Goal: Information Seeking & Learning: Learn about a topic

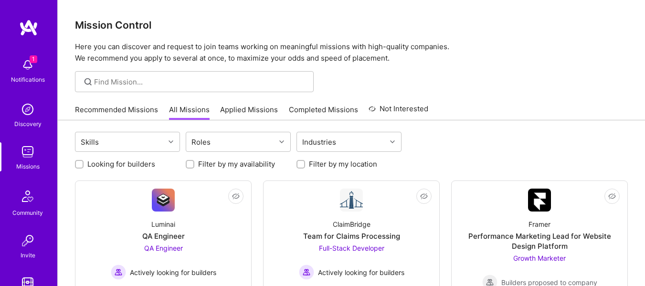
click at [612, 54] on p "Here you can discover and request to join teams working on meaningful missions …" at bounding box center [351, 52] width 553 height 23
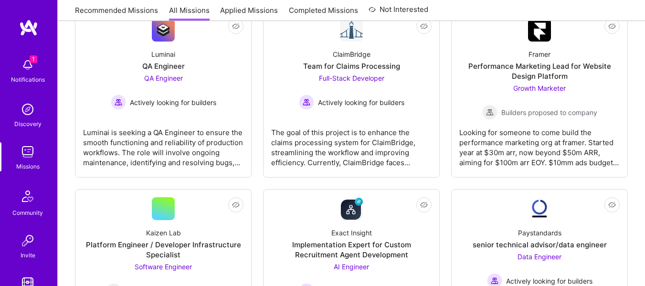
scroll to position [172, 0]
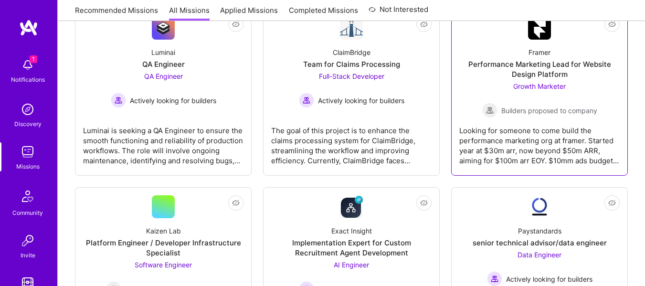
click at [546, 75] on div "Performance Marketing Lead for Website Design Platform" at bounding box center [539, 69] width 160 height 20
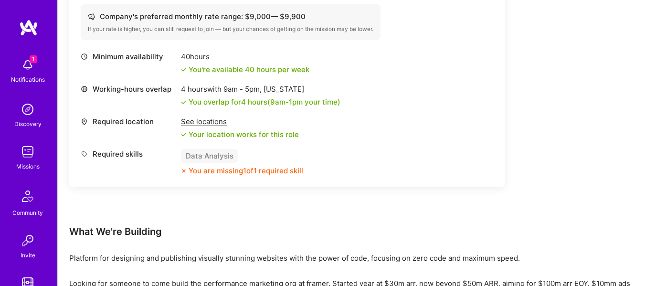
scroll to position [353, 0]
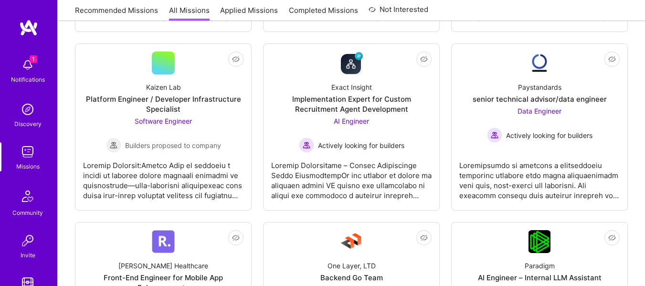
scroll to position [321, 0]
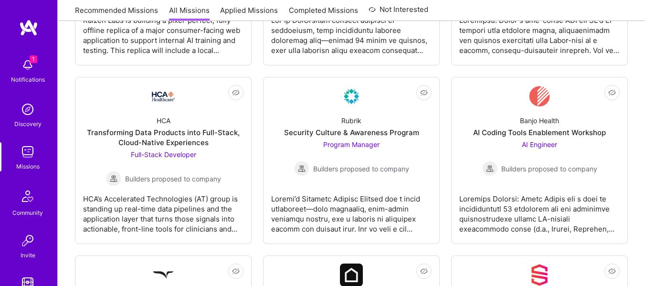
scroll to position [836, 0]
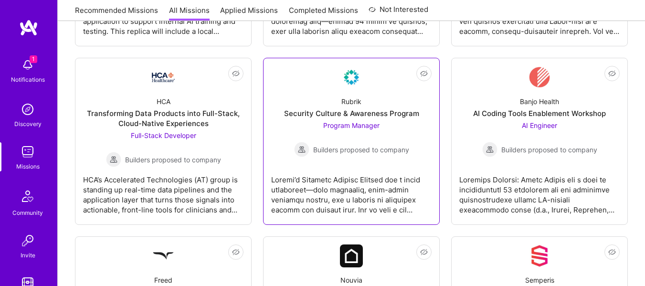
click at [363, 109] on div "Security Culture & Awareness Program" at bounding box center [351, 113] width 135 height 10
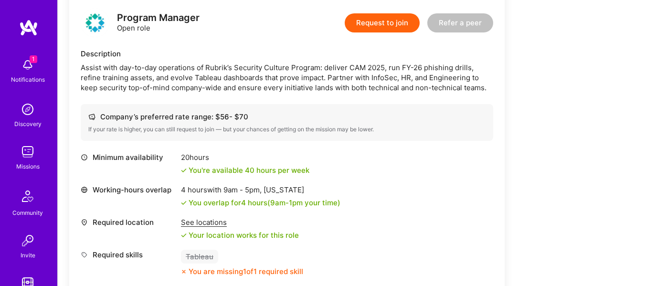
scroll to position [267, 0]
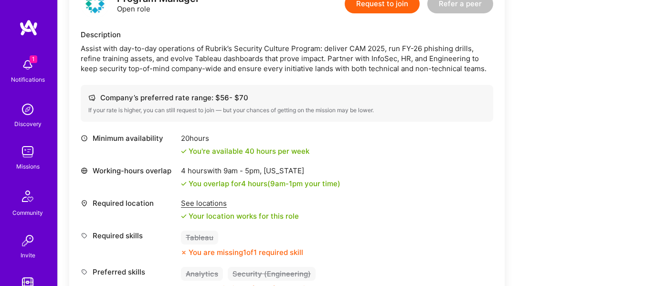
click at [593, 61] on div "Earn tokens for inviting a new A.Teamer to this mission Do you know the perfect…" at bounding box center [351, 250] width 564 height 756
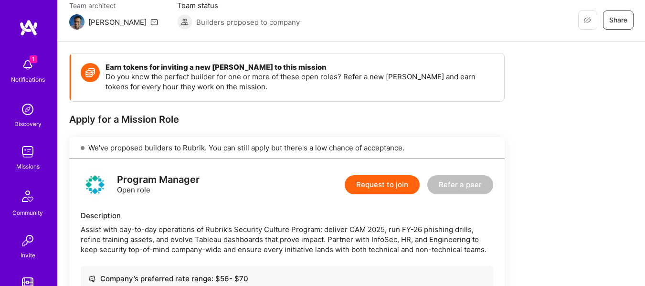
scroll to position [0, 0]
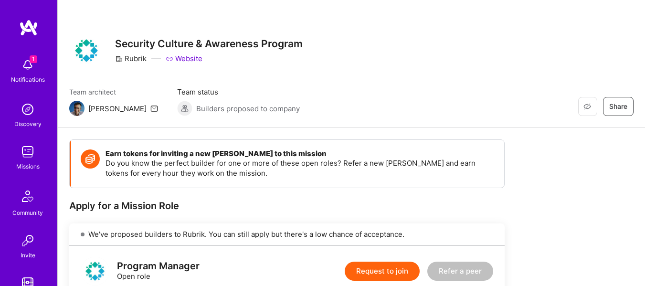
click at [579, 53] on div "Restore Not Interested Share Security Culture & Awareness Program Rubrik Website" at bounding box center [351, 50] width 564 height 34
click at [384, 104] on div "Team architect Luis Team status Builders proposed to company Restore Not Intere…" at bounding box center [351, 101] width 564 height 29
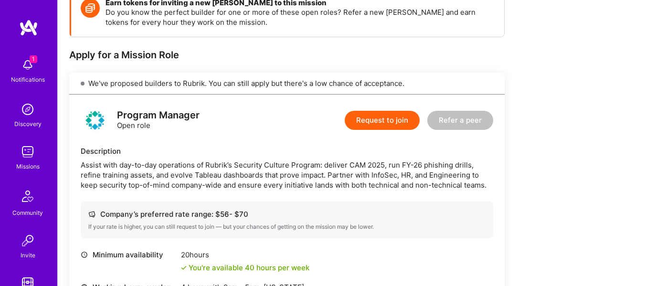
scroll to position [153, 0]
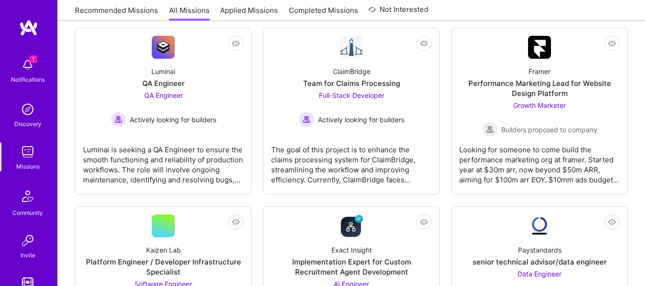
scroll to position [836, 0]
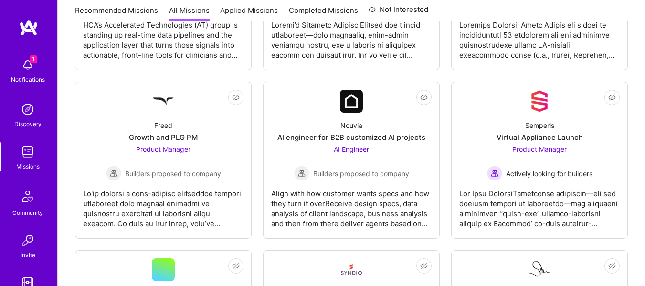
scroll to position [1008, 0]
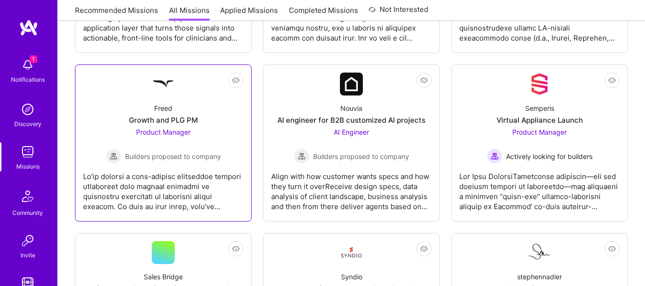
click at [200, 99] on div "Freed Growth and PLG PM Product Manager Builders proposed to company" at bounding box center [163, 129] width 160 height 68
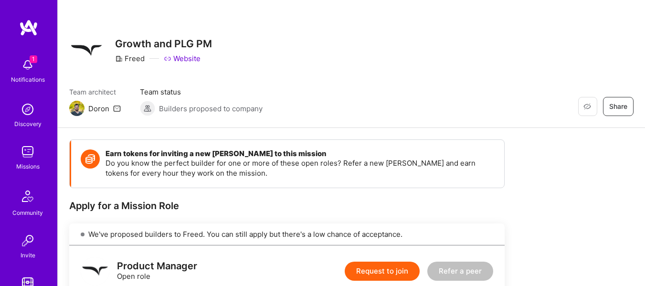
drag, startPoint x: 643, startPoint y: 13, endPoint x: 645, endPoint y: 37, distance: 24.5
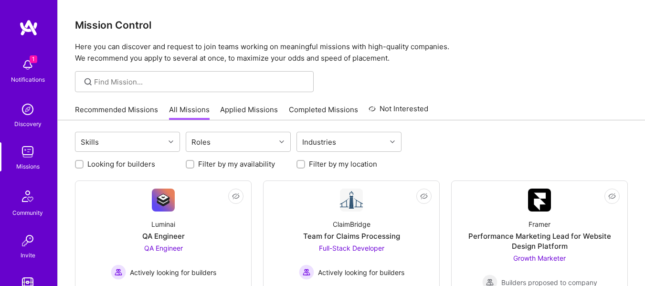
scroll to position [1008, 0]
